Goal: Use online tool/utility: Use online tool/utility

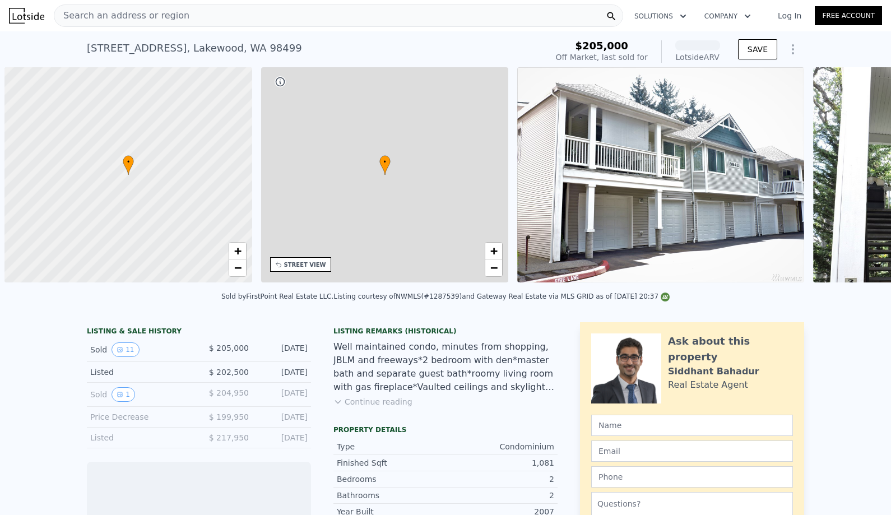
scroll to position [0, 4]
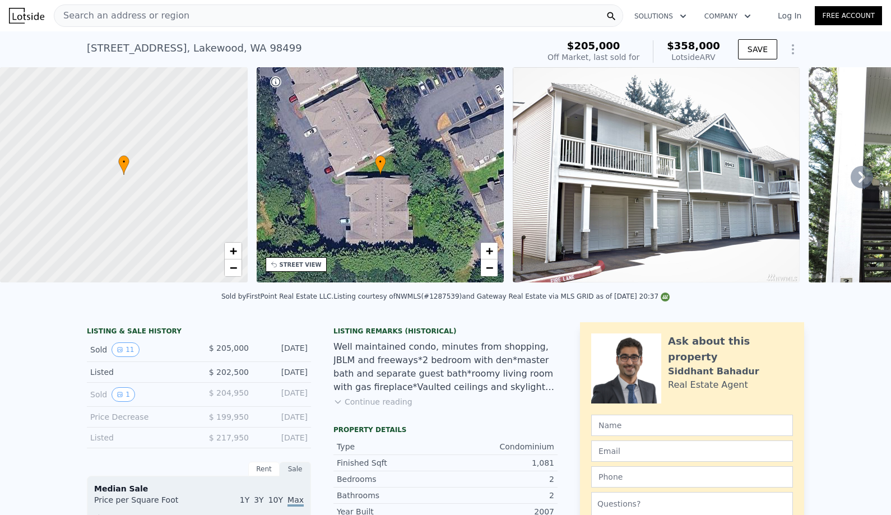
click at [219, 7] on div "Search an address or region" at bounding box center [338, 15] width 569 height 22
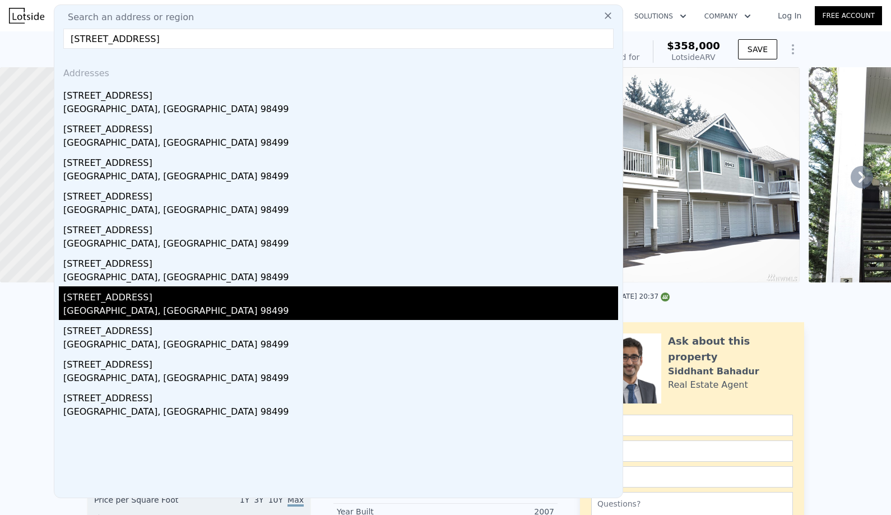
type input "[STREET_ADDRESS]"
click at [192, 303] on div "[STREET_ADDRESS]" at bounding box center [340, 295] width 555 height 18
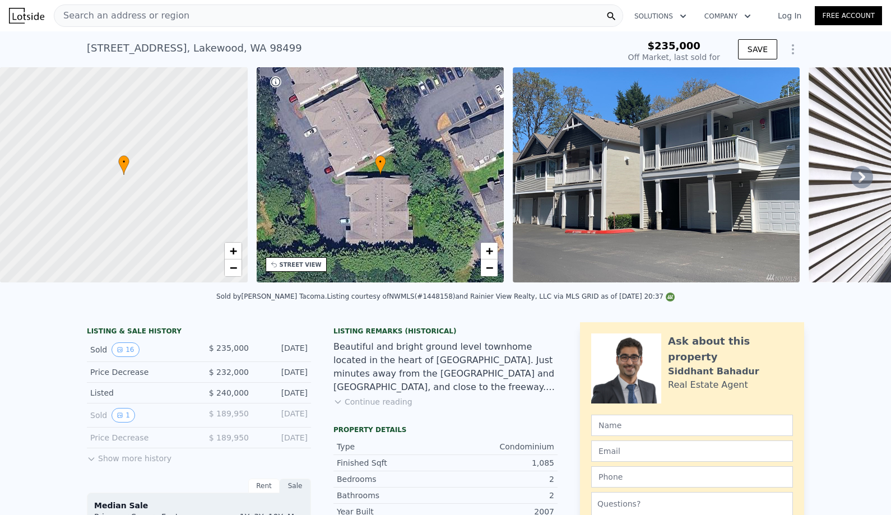
type input "-$ 249,902"
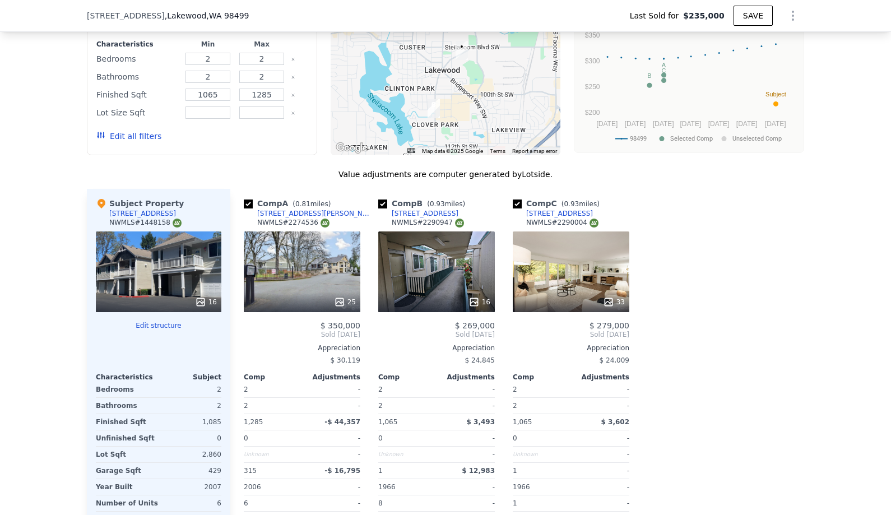
scroll to position [1101, 0]
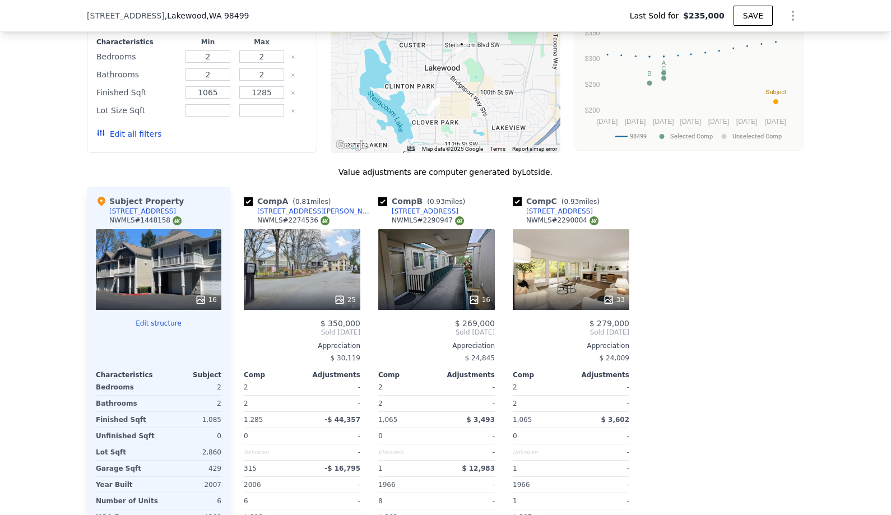
click at [572, 260] on div "33" at bounding box center [571, 269] width 117 height 81
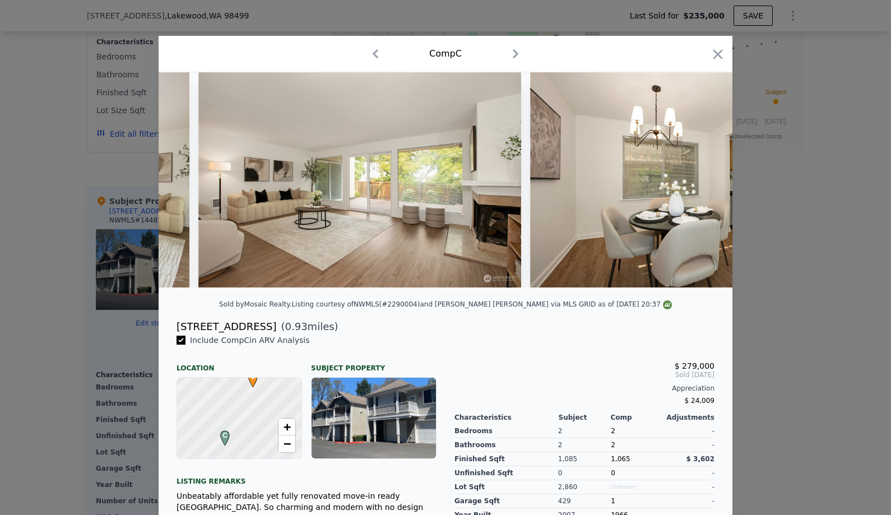
scroll to position [0, 970]
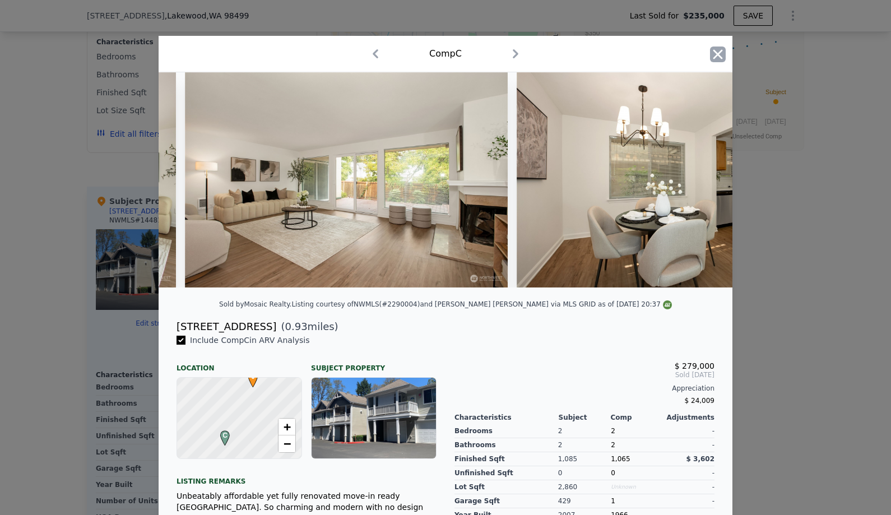
click at [711, 51] on icon "button" at bounding box center [718, 55] width 16 height 16
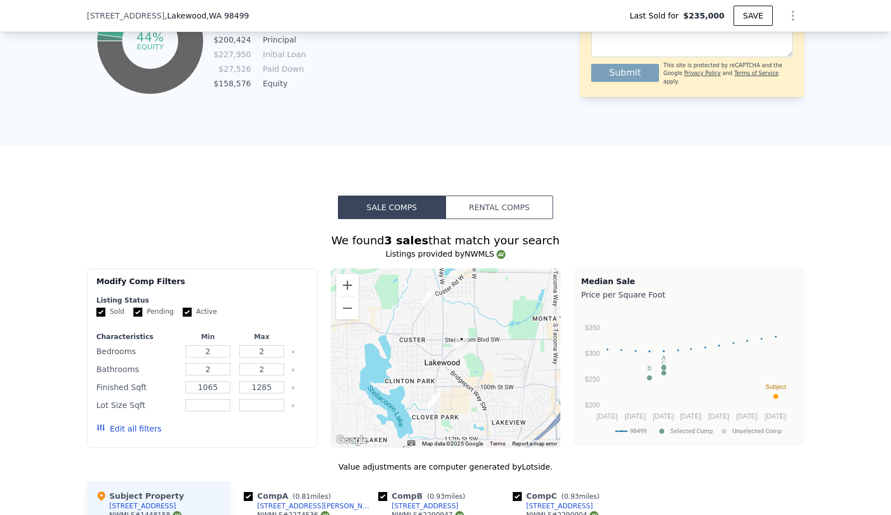
scroll to position [720, 0]
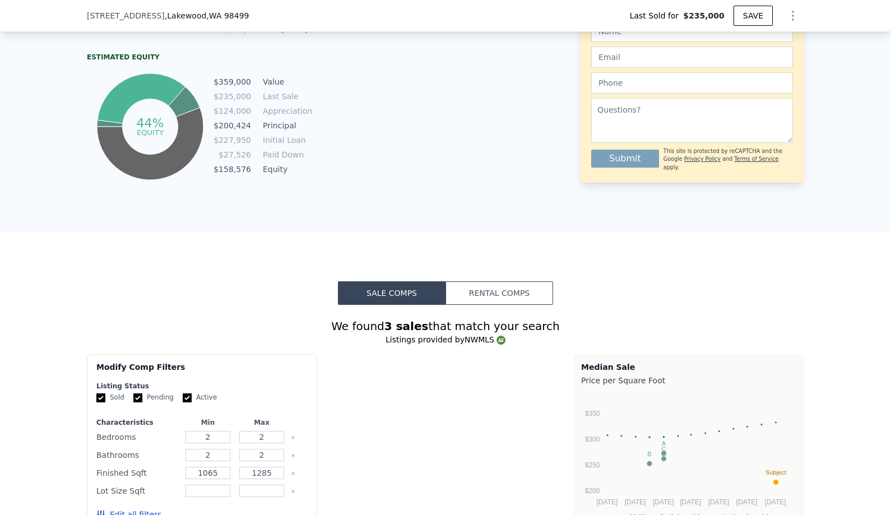
type input "$ 359,000"
type input "$ 83,730"
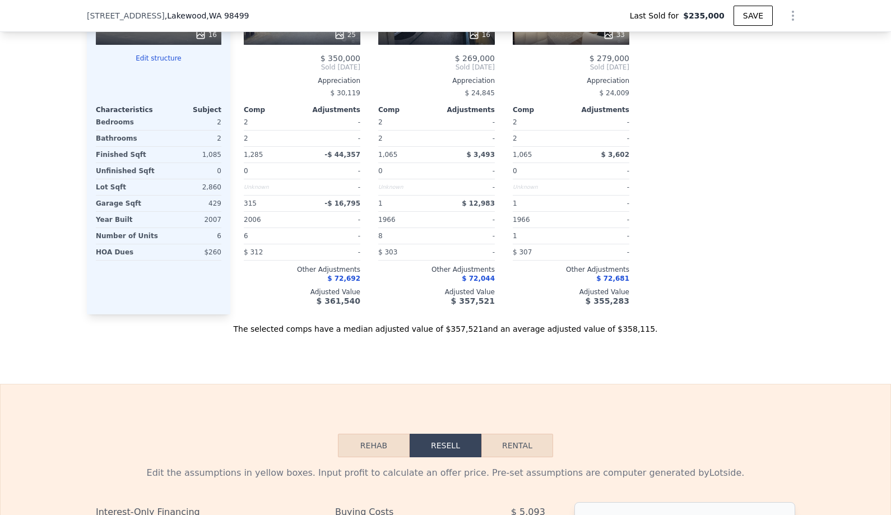
scroll to position [1431, 0]
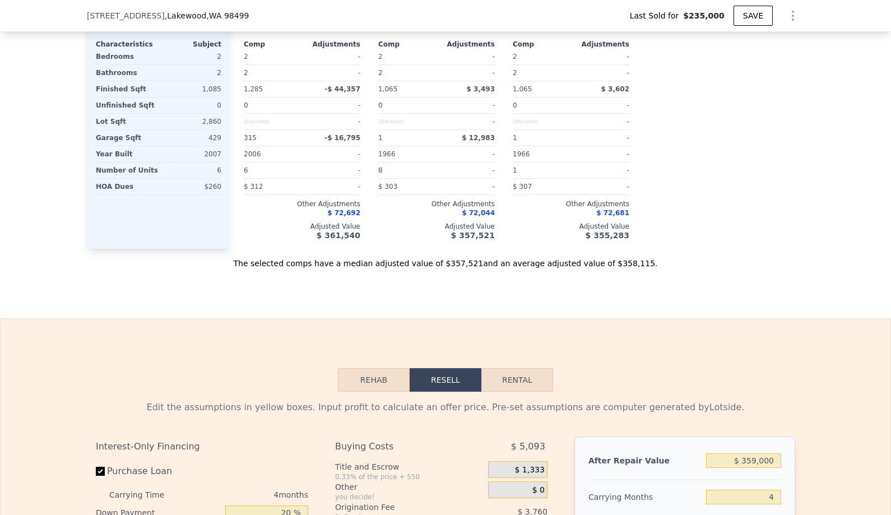
click at [500, 374] on button "Rental" at bounding box center [517, 380] width 72 height 24
select select "30"
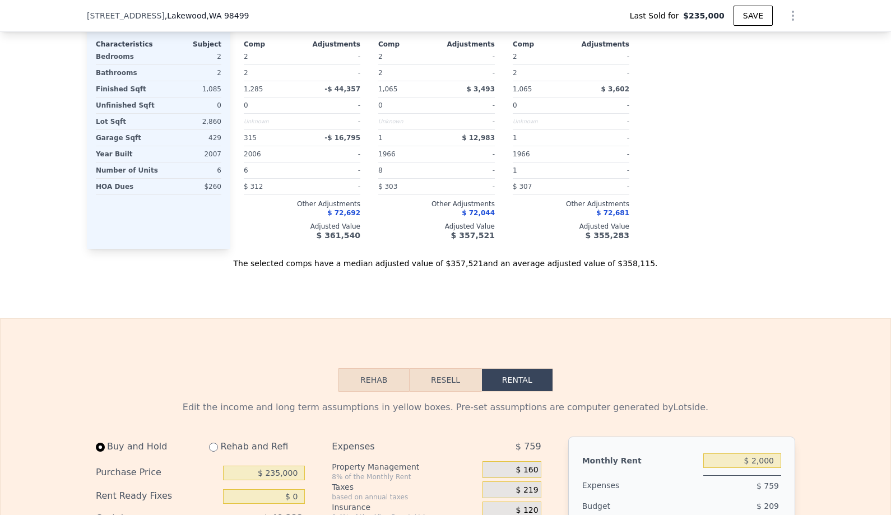
scroll to position [1691, 0]
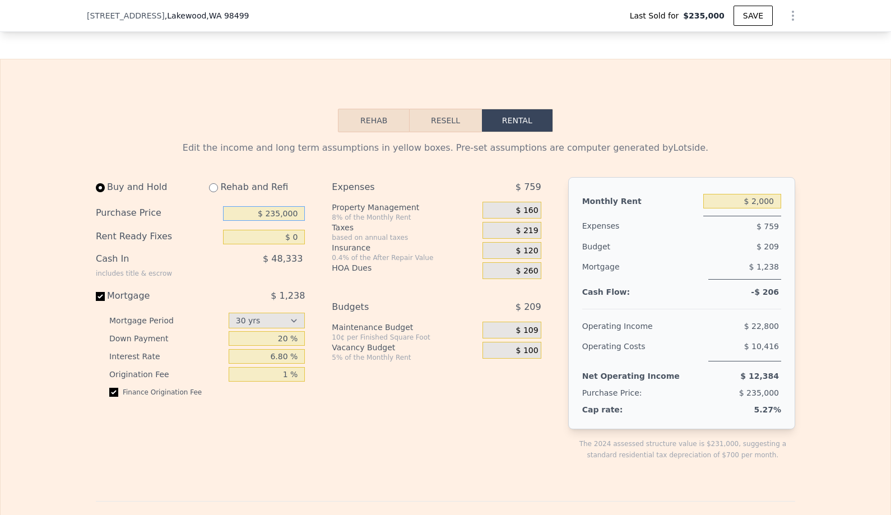
click at [289, 216] on input "$ 235,000" at bounding box center [264, 213] width 82 height 15
type input "$ 1,250,000"
drag, startPoint x: 297, startPoint y: 238, endPoint x: 296, endPoint y: 272, distance: 34.2
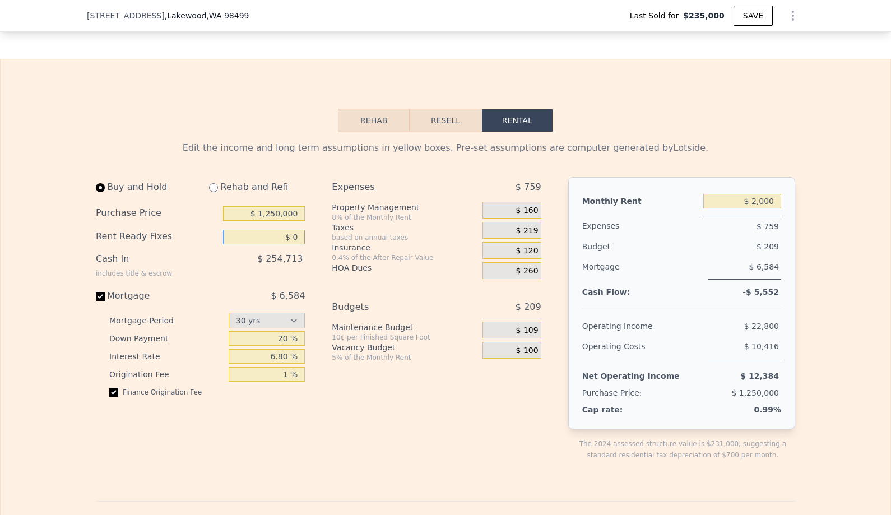
click at [297, 238] on input "$ 0" at bounding box center [264, 237] width 82 height 15
click at [776, 198] on input "$ 2,000" at bounding box center [742, 201] width 78 height 15
click at [854, 418] on div "Edit the income and long term assumptions in yellow boxes. Pre-set assumptions …" at bounding box center [446, 513] width 890 height 762
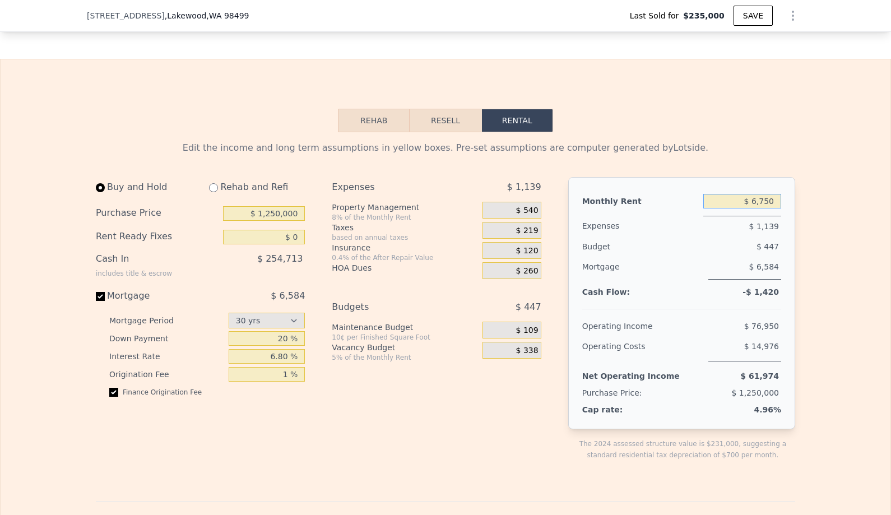
click at [776, 200] on input "$ 6,750" at bounding box center [742, 201] width 78 height 15
type input "$ 7,000"
click at [803, 262] on div "Edit the income and long term assumptions in yellow boxes. Pre-set assumptions …" at bounding box center [445, 513] width 717 height 762
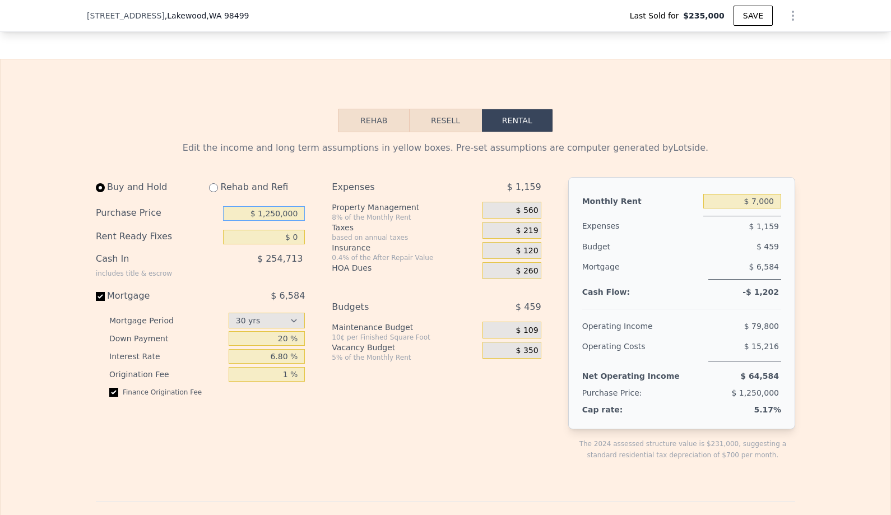
click at [275, 211] on input "$ 1,250,000" at bounding box center [264, 213] width 82 height 15
type input "$ 1,300,000"
click at [358, 412] on div "Expenses $ 1,159 Property Management 8% of the Monthly Rent $ 560 Taxes based o…" at bounding box center [441, 328] width 218 height 302
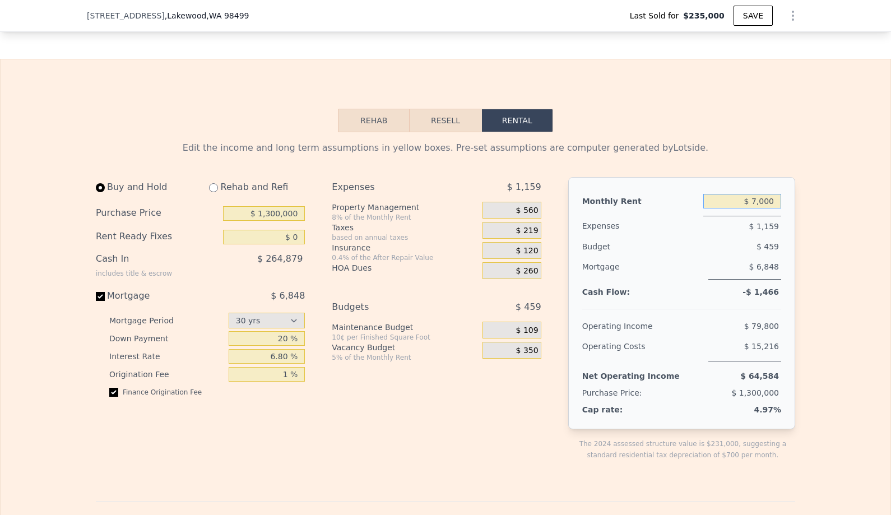
click at [764, 206] on input "$ 7,000" at bounding box center [742, 201] width 78 height 15
click at [277, 339] on input "20 %" at bounding box center [267, 338] width 77 height 15
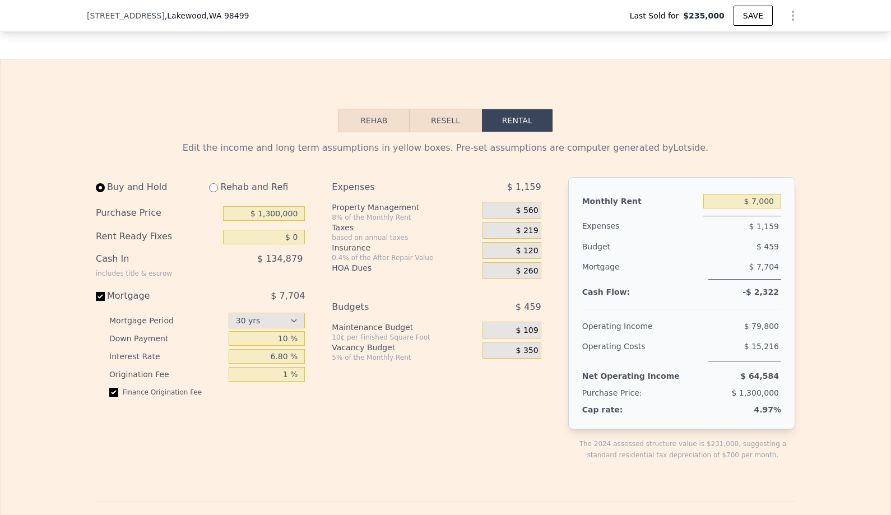
click at [242, 456] on div "Buy and Hold Rehab and Refi Purchase Price $ 1,300,000 Rent Ready Fixes $ 0 Cas…" at bounding box center [205, 328] width 218 height 302
click at [286, 335] on input "10 %" at bounding box center [267, 338] width 77 height 15
click at [281, 420] on div "Buy and Hold Rehab and Refi Purchase Price $ 1,300,000 Rent Ready Fixes $ 0 Cas…" at bounding box center [205, 328] width 218 height 302
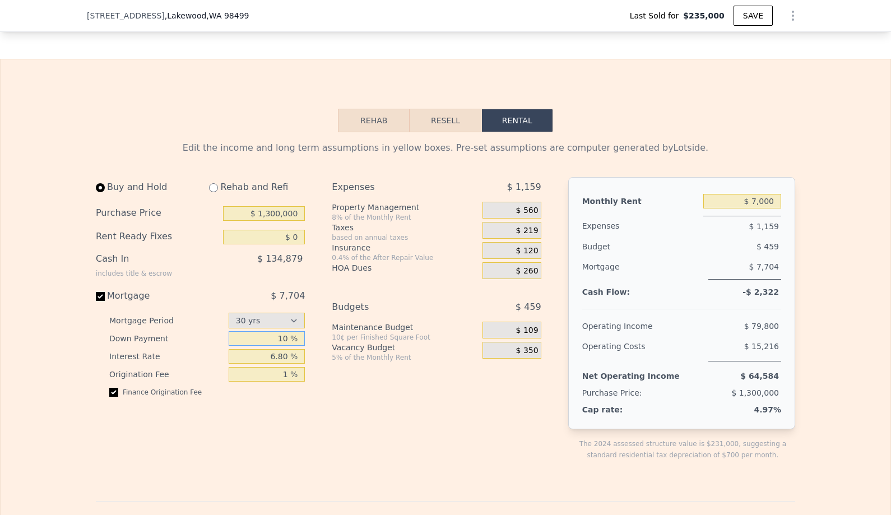
click at [284, 339] on input "10 %" at bounding box center [267, 338] width 77 height 15
type input "20 %"
